Goal: Find specific page/section: Find specific page/section

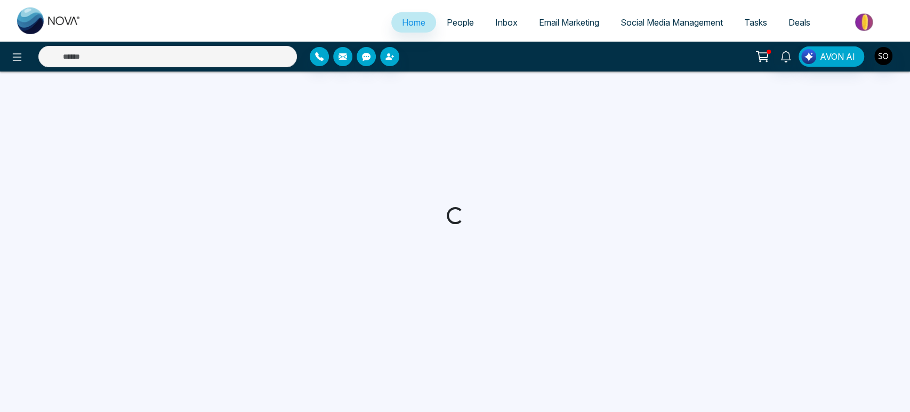
select select "*"
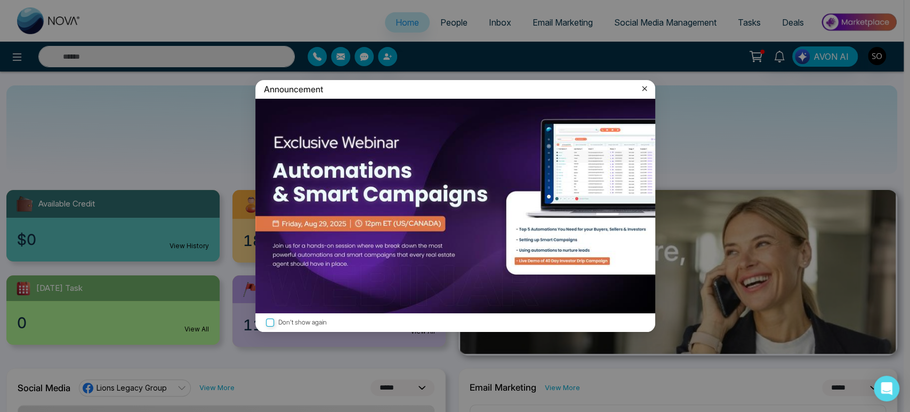
click at [643, 90] on icon at bounding box center [644, 88] width 11 height 11
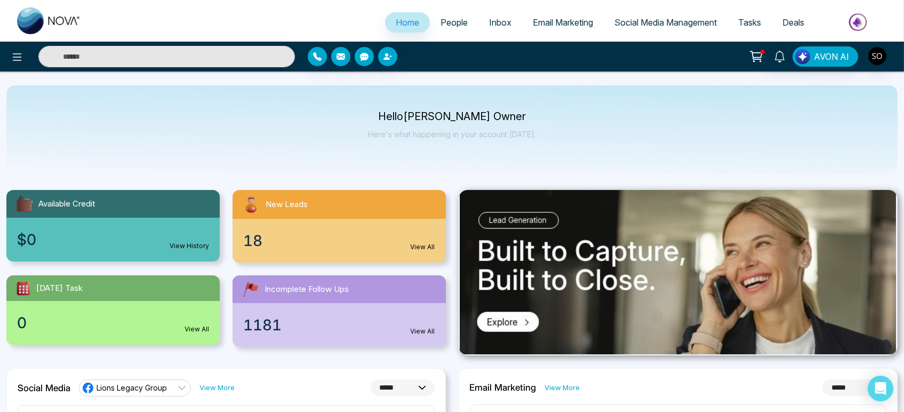
click at [441, 28] on span "People" at bounding box center [453, 22] width 27 height 11
